Goal: Information Seeking & Learning: Check status

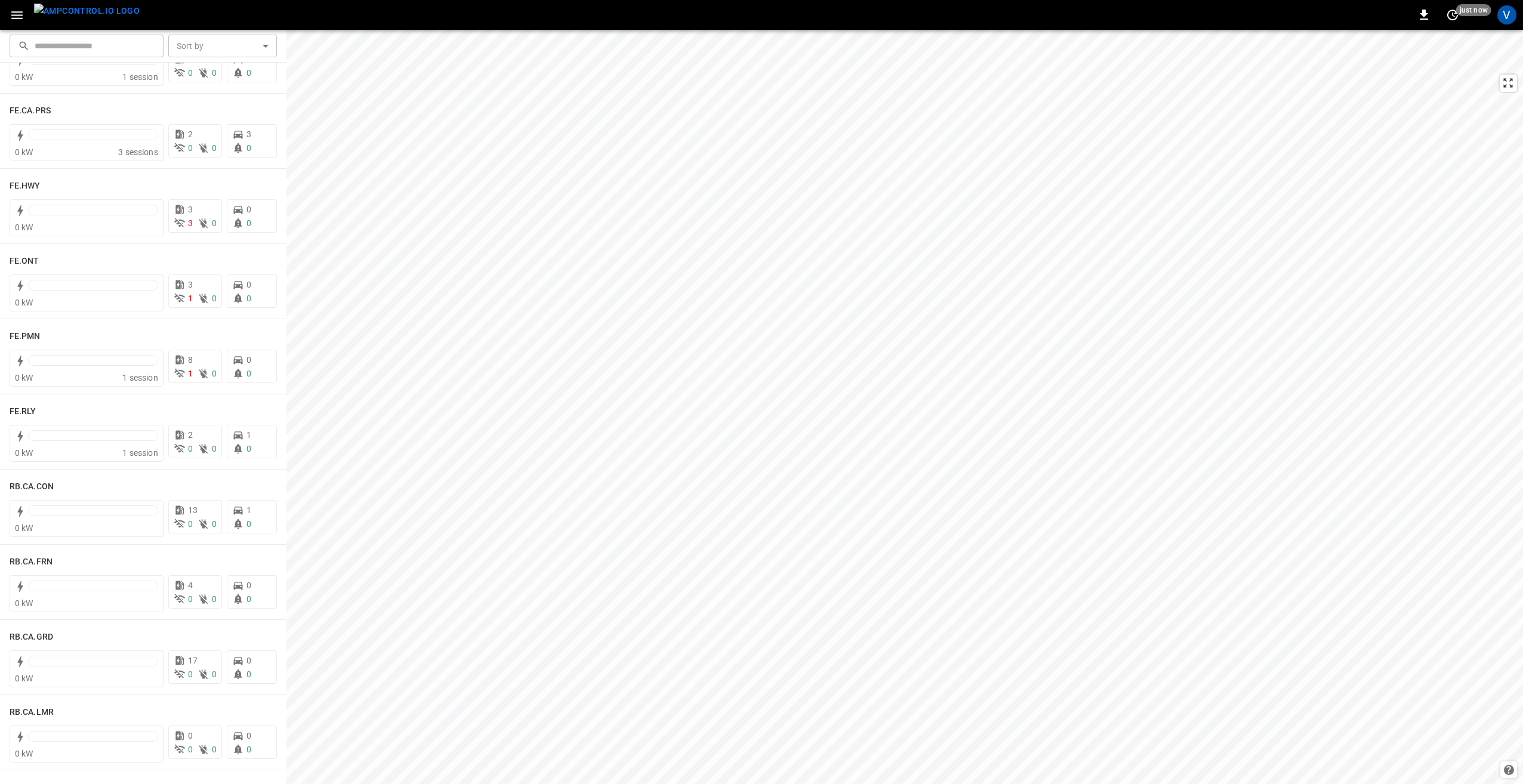
scroll to position [1253, 0]
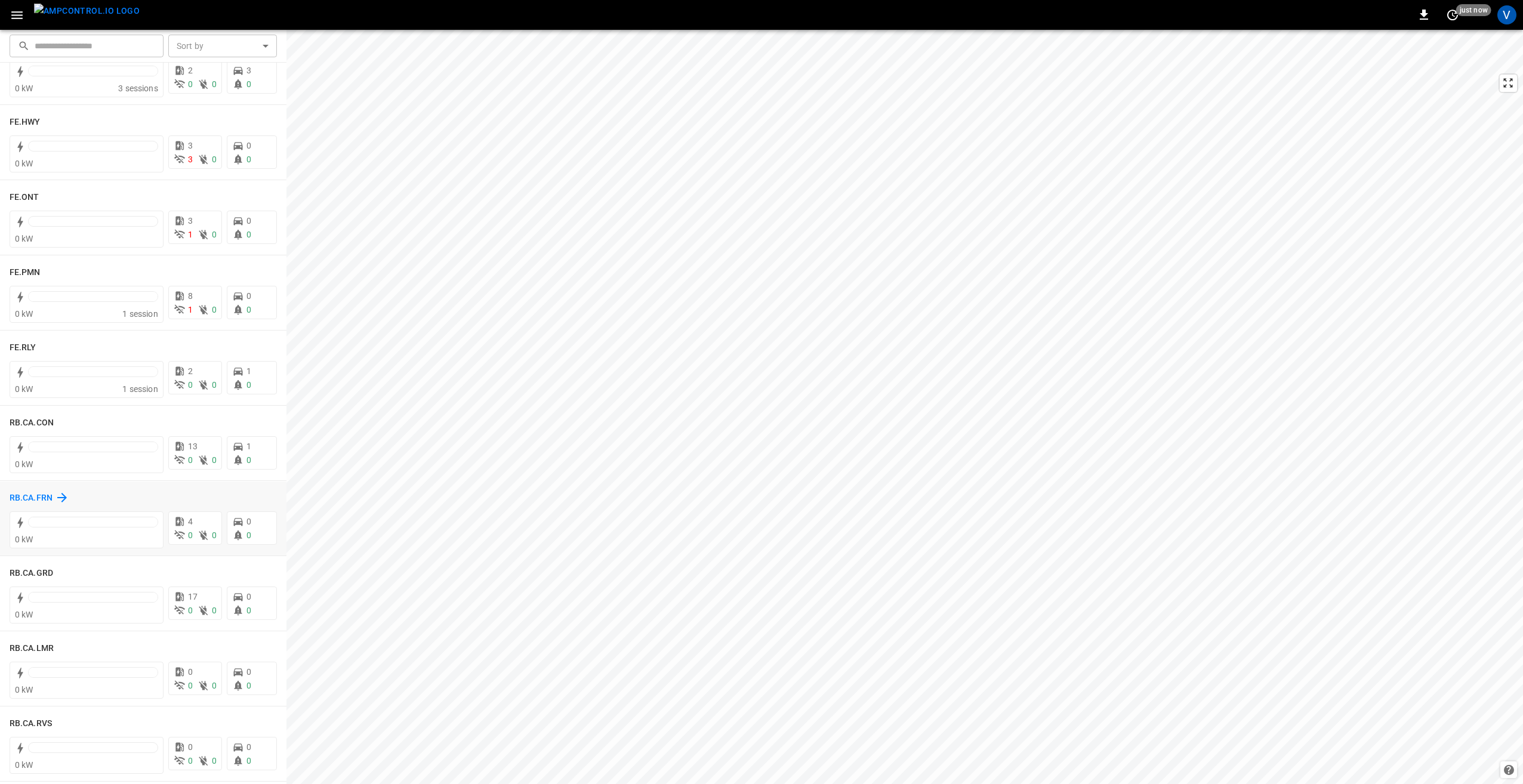
click at [28, 499] on h6 "RB.CA.FRN" at bounding box center [31, 498] width 43 height 13
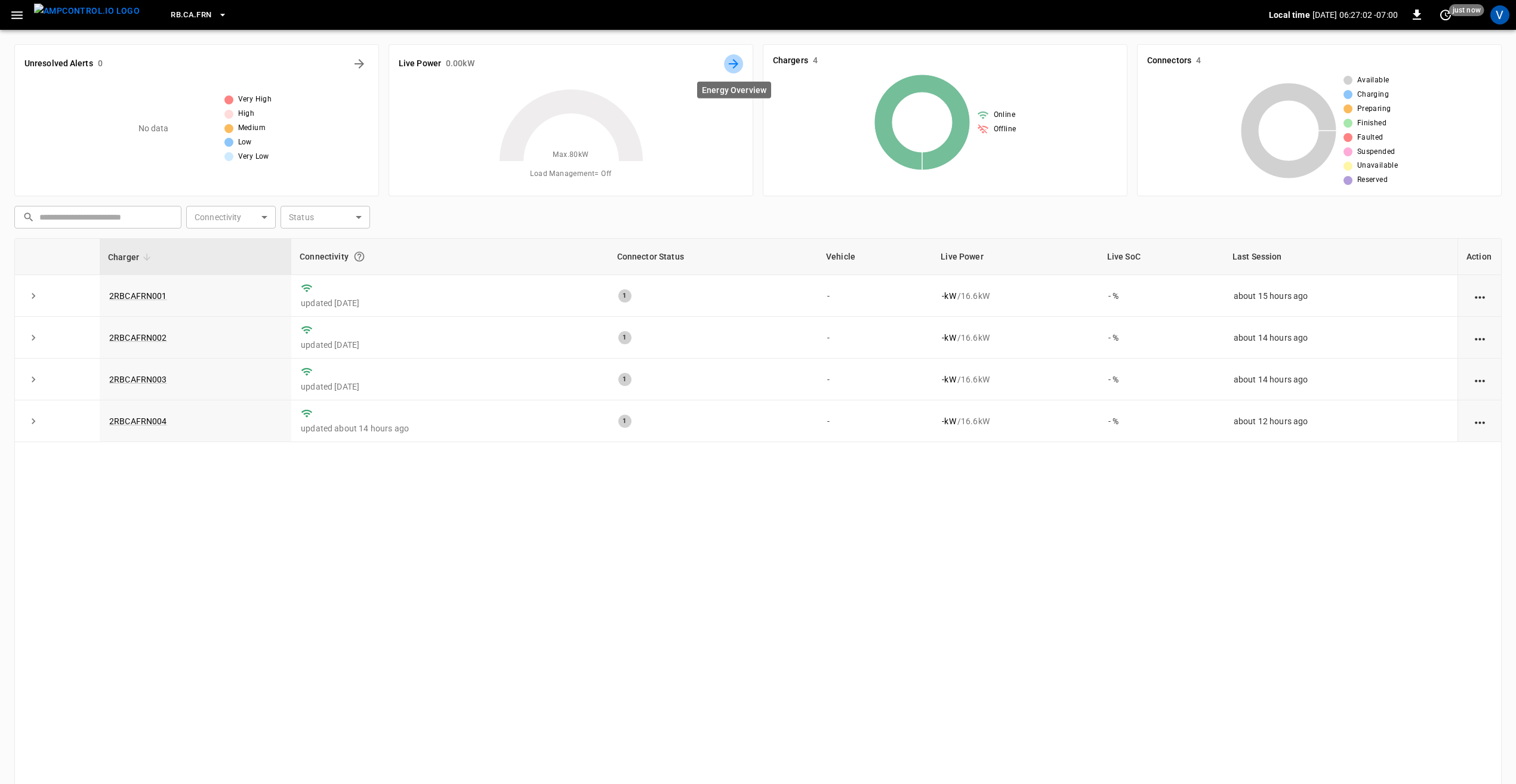
click at [730, 60] on icon "Energy Overview" at bounding box center [733, 64] width 15 height 15
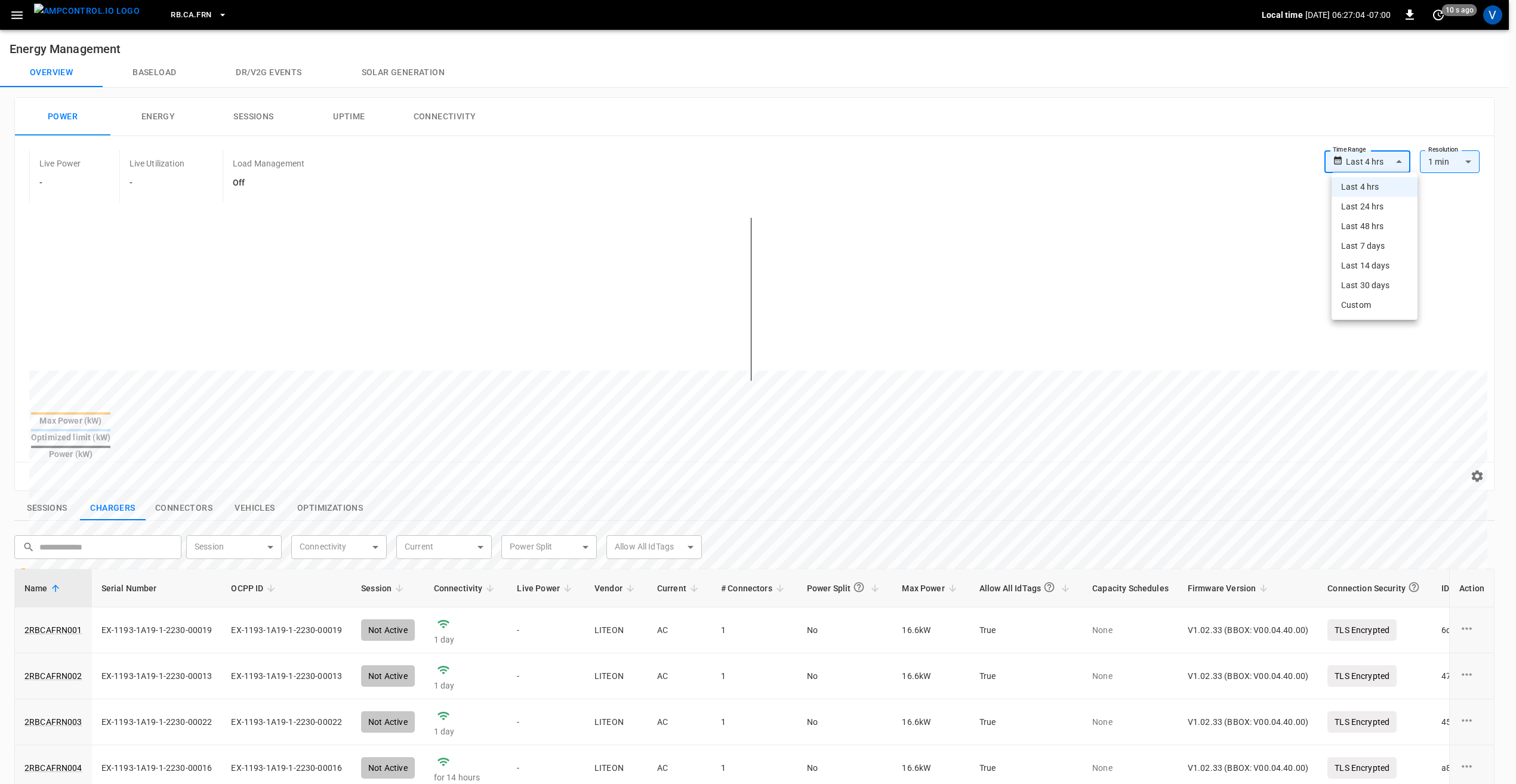
click at [1381, 163] on body "**********" at bounding box center [758, 580] width 1516 height 1160
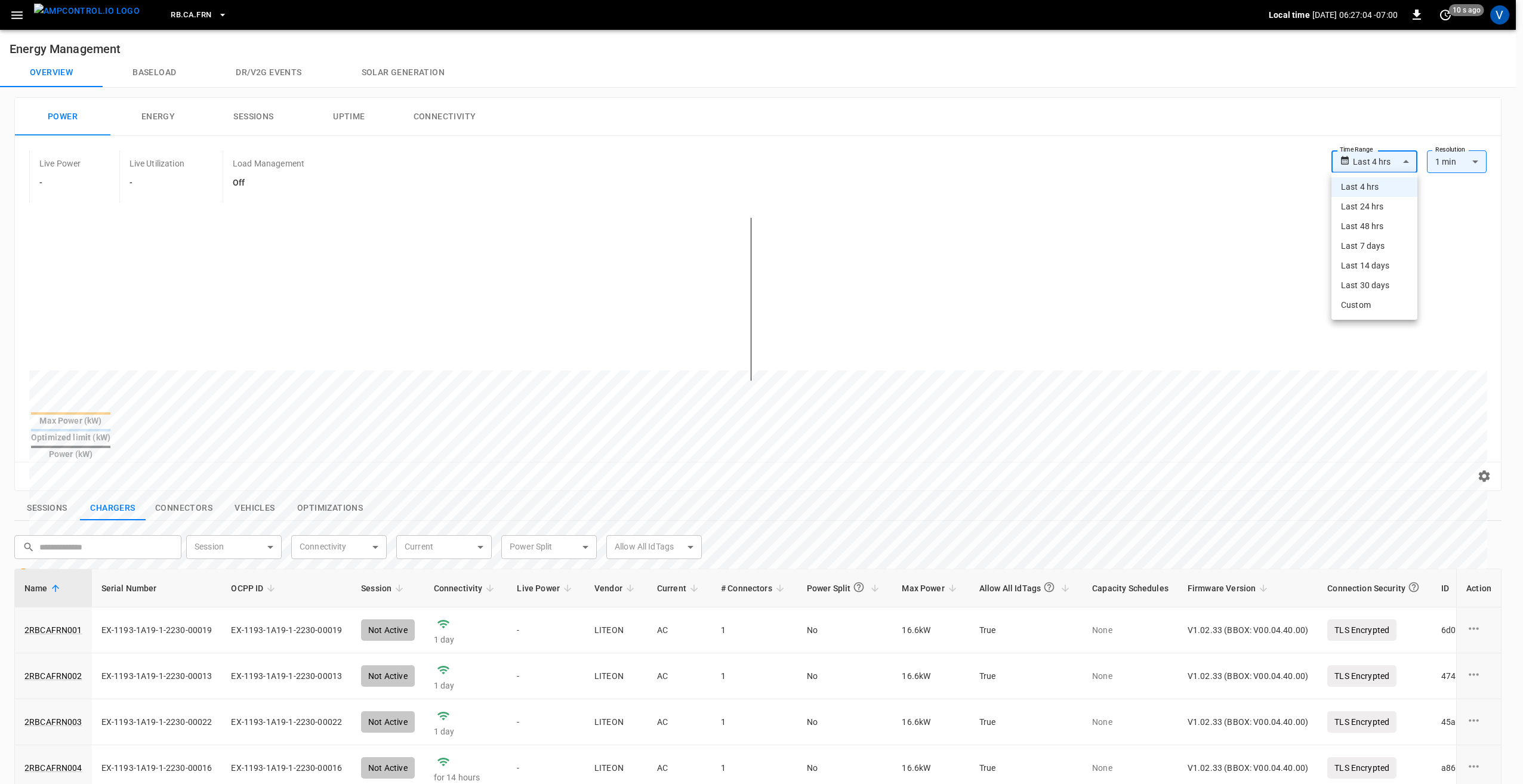
drag, startPoint x: 1373, startPoint y: 206, endPoint x: 1278, endPoint y: 244, distance: 102.3
click at [1372, 206] on li "Last 24 hrs" at bounding box center [1375, 207] width 86 height 20
type input "**********"
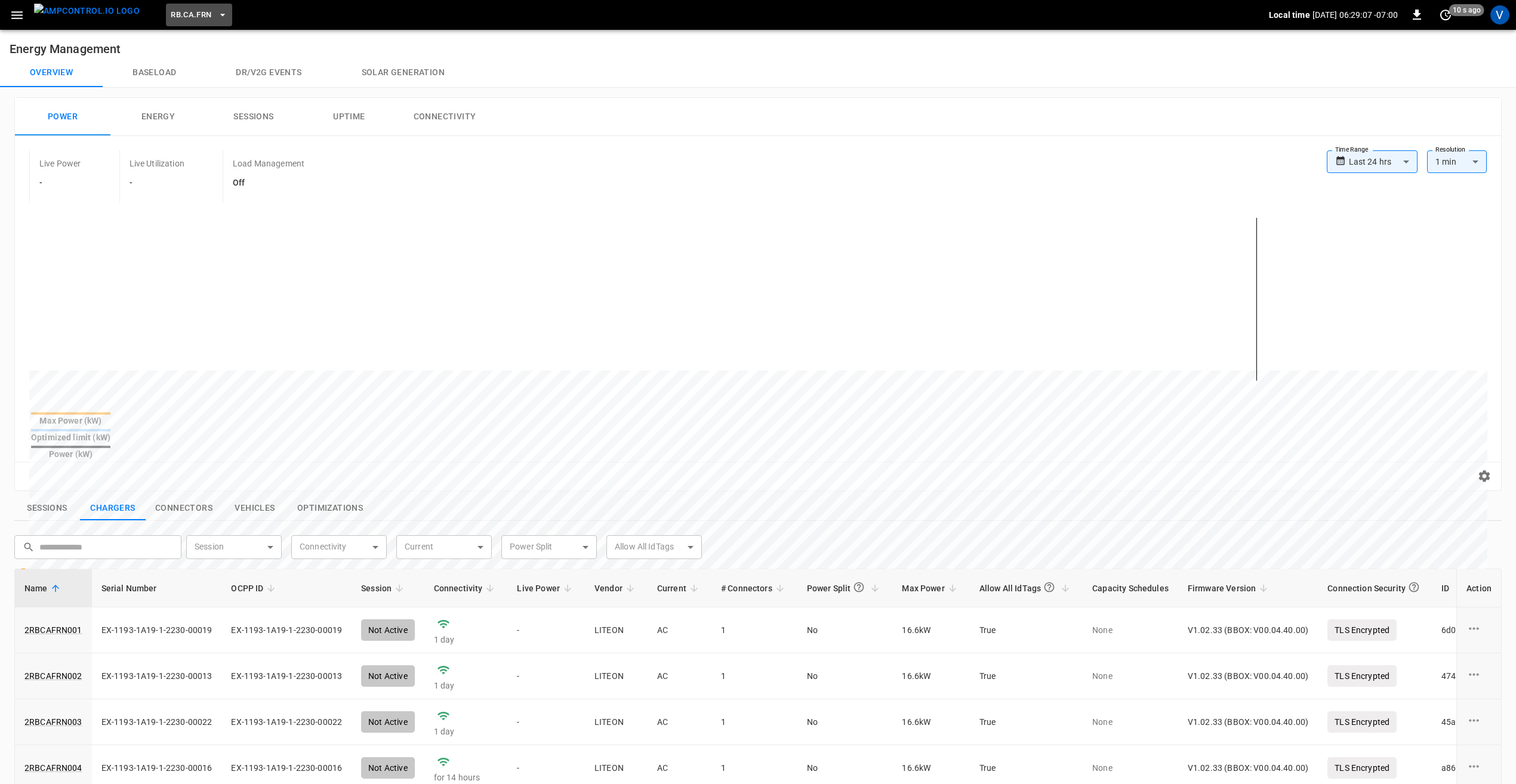
click at [216, 18] on icon "button" at bounding box center [222, 15] width 12 height 12
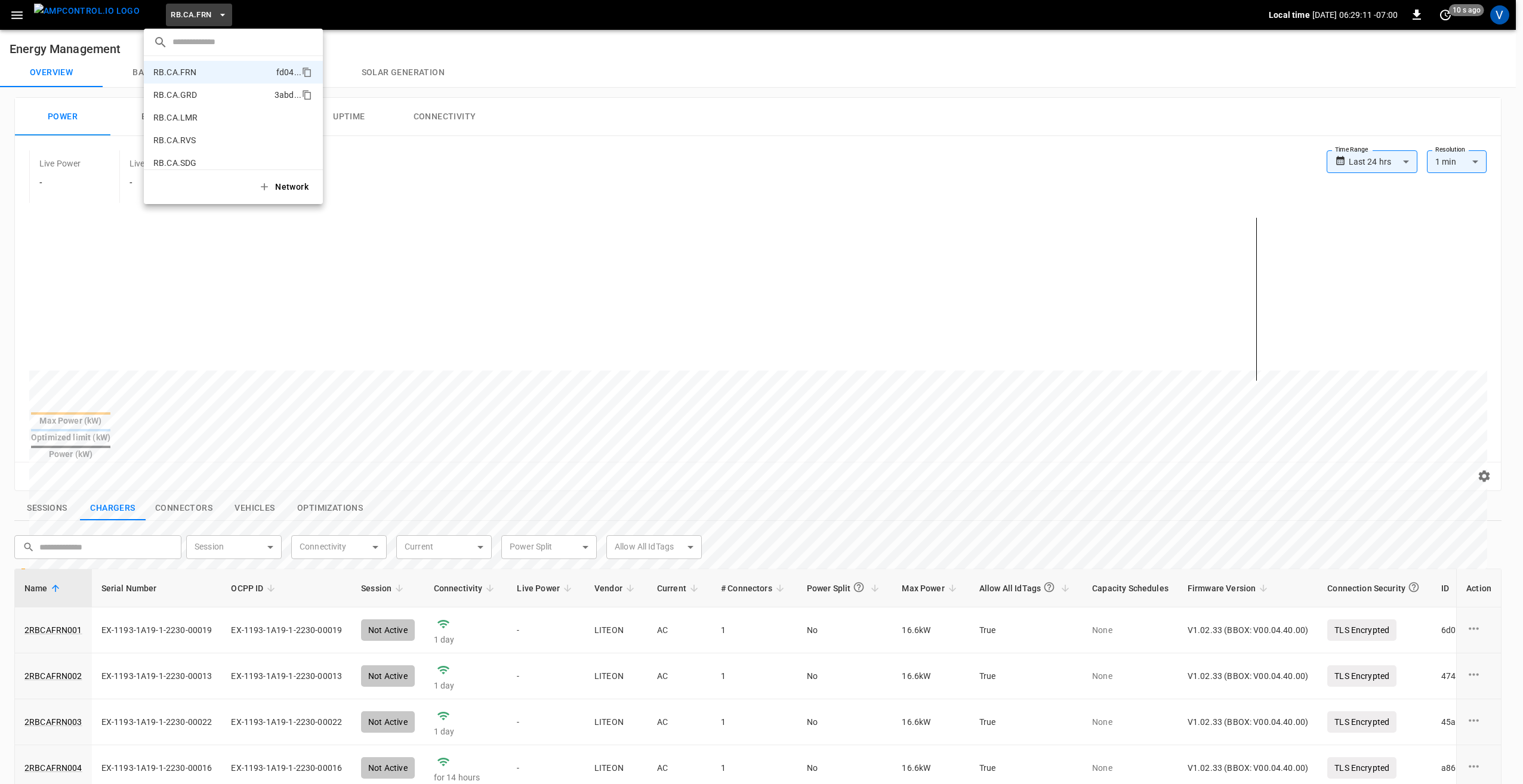
scroll to position [624, 0]
click at [188, 104] on p "RB.CA.GRD" at bounding box center [212, 106] width 117 height 12
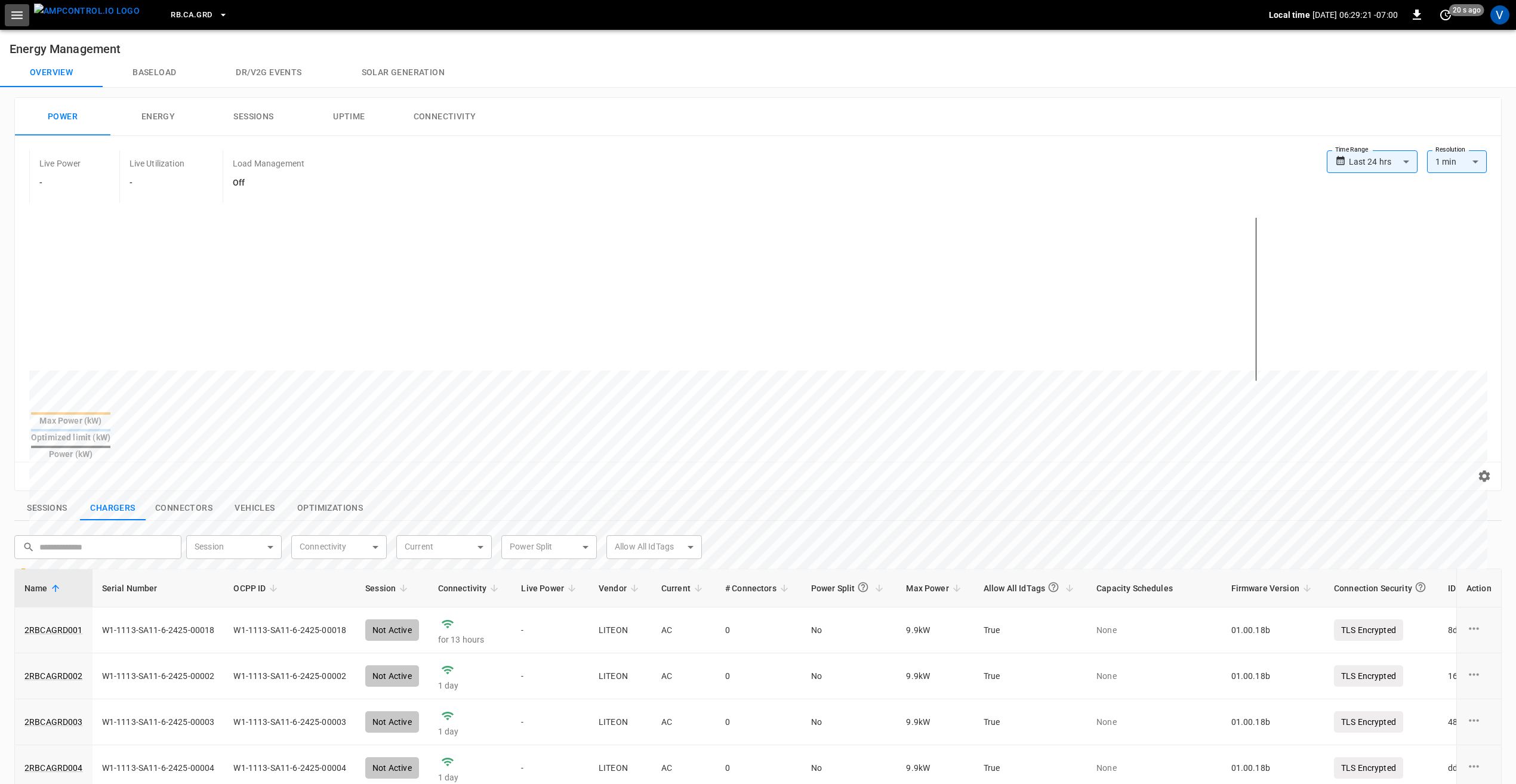
click at [13, 18] on icon "button" at bounding box center [16, 15] width 15 height 15
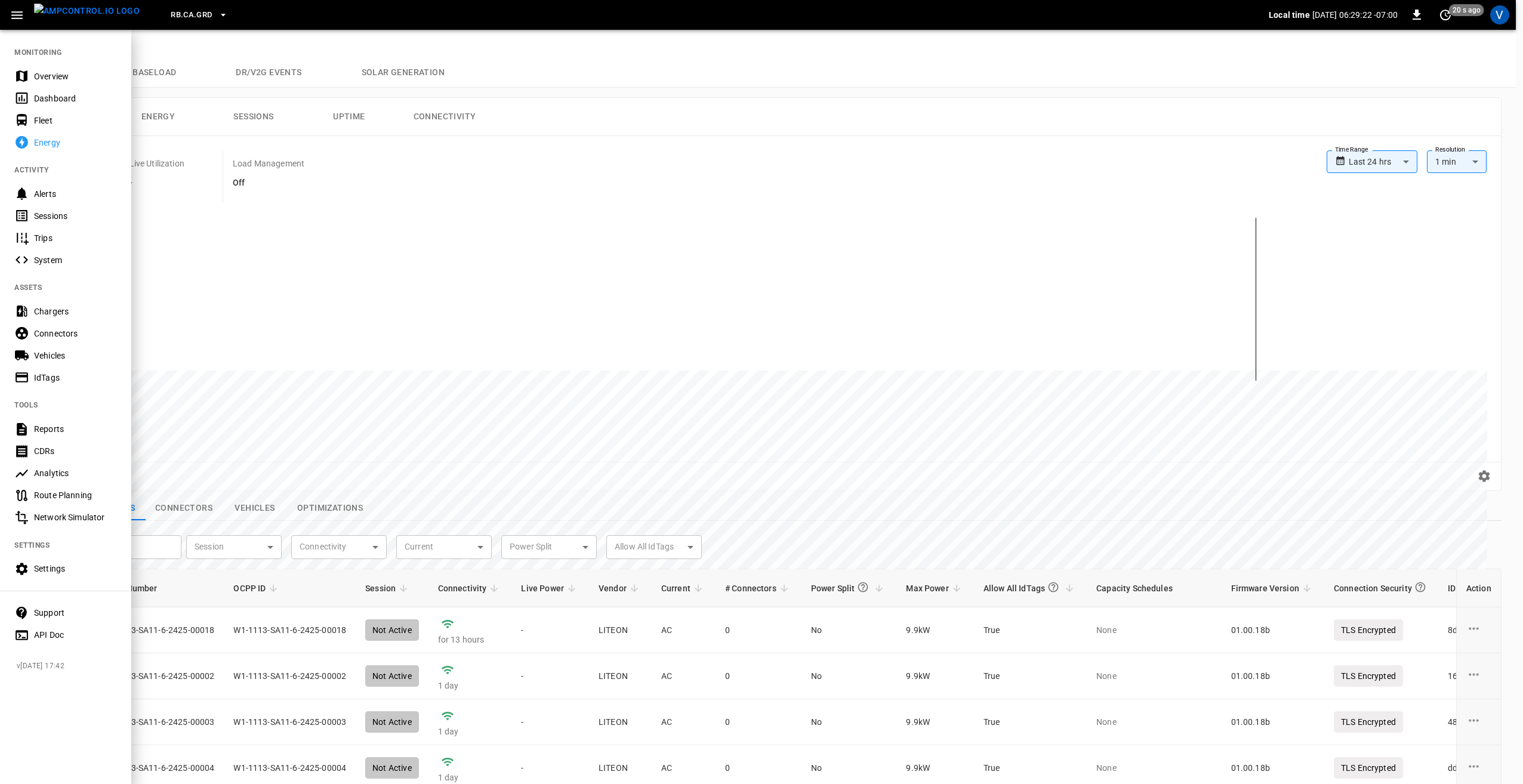
drag, startPoint x: 48, startPoint y: 77, endPoint x: 174, endPoint y: 77, distance: 126.0
click at [48, 77] on div "Overview" at bounding box center [75, 77] width 83 height 12
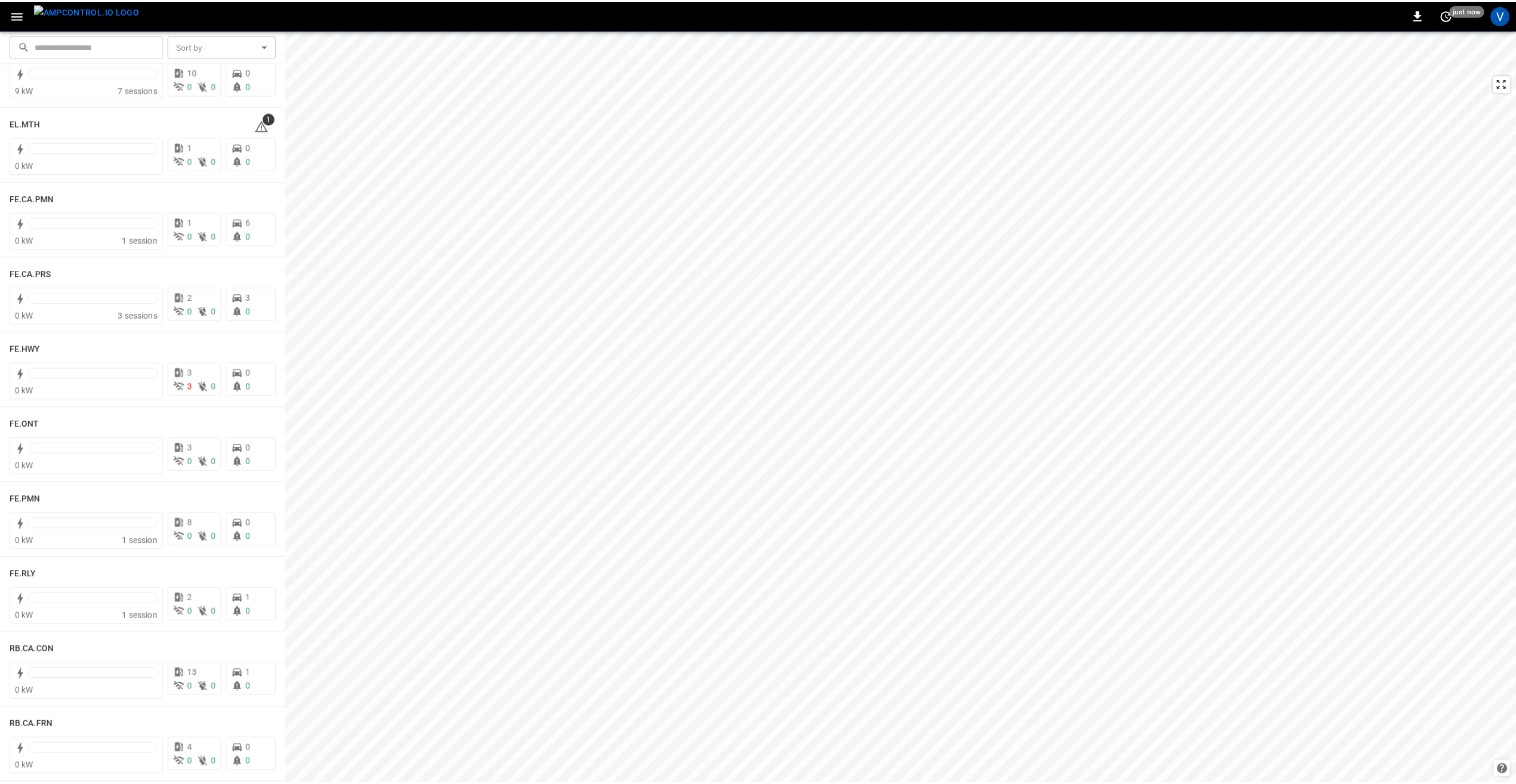
scroll to position [1014, 0]
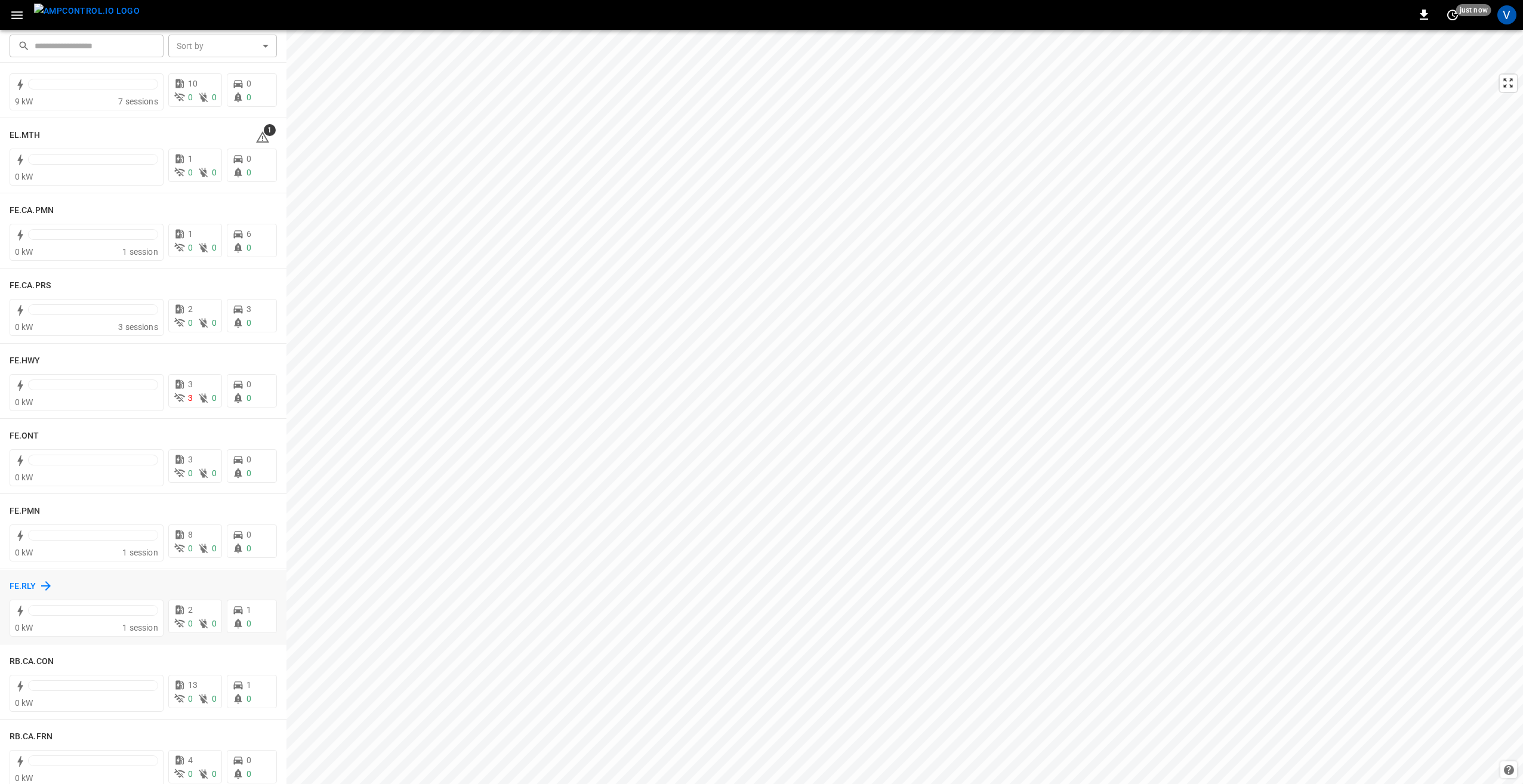
click at [21, 586] on h6 "FE.RLY" at bounding box center [22, 586] width 27 height 13
